Goal: Transaction & Acquisition: Download file/media

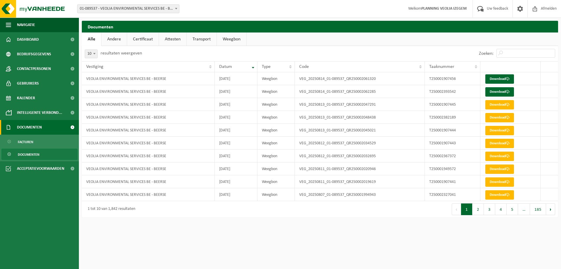
click at [39, 127] on span "Documenten" at bounding box center [29, 127] width 25 height 15
click at [69, 127] on span at bounding box center [72, 127] width 13 height 15
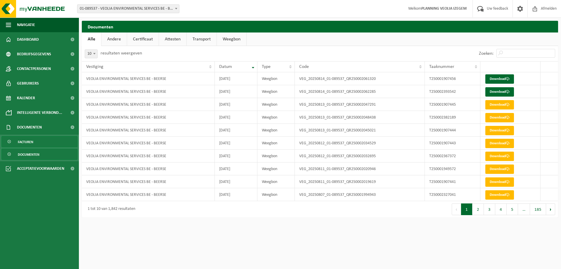
click at [41, 137] on link "Facturen" at bounding box center [39, 141] width 76 height 11
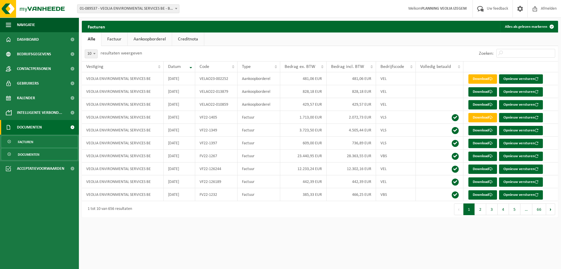
click at [38, 154] on span "Documenten" at bounding box center [29, 154] width 22 height 11
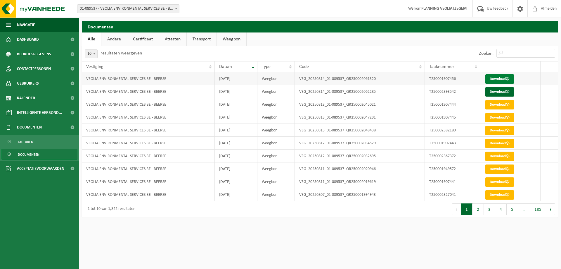
click at [498, 78] on link "Download" at bounding box center [500, 78] width 29 height 9
click at [494, 92] on link "Download" at bounding box center [500, 91] width 29 height 9
